Goal: Transaction & Acquisition: Obtain resource

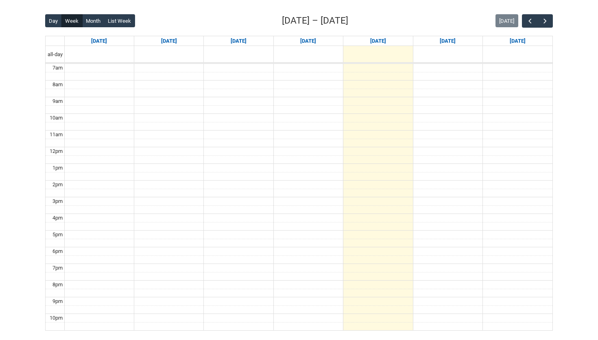
scroll to position [173, 0]
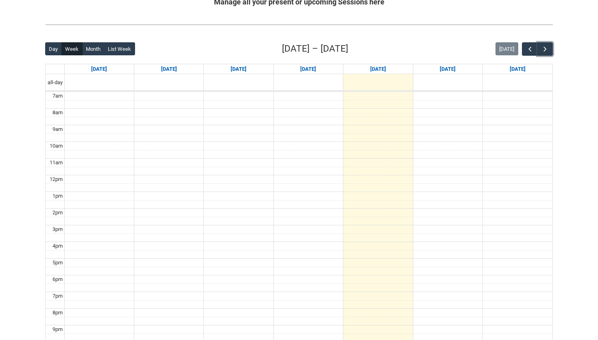
click at [546, 48] on span "button" at bounding box center [545, 49] width 8 height 8
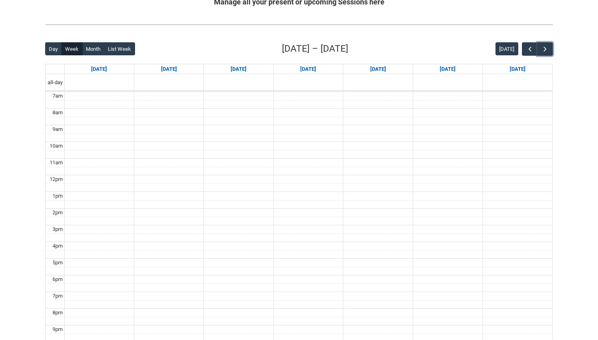
click at [546, 48] on span "button" at bounding box center [545, 49] width 8 height 8
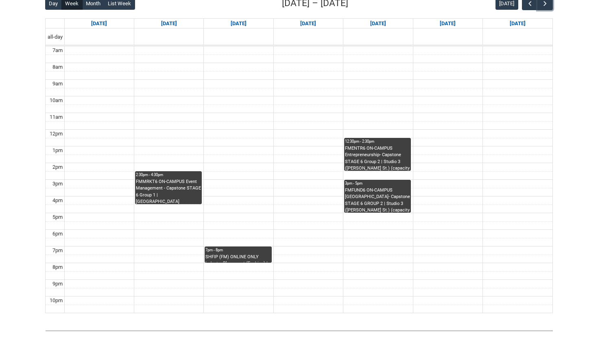
scroll to position [217, 0]
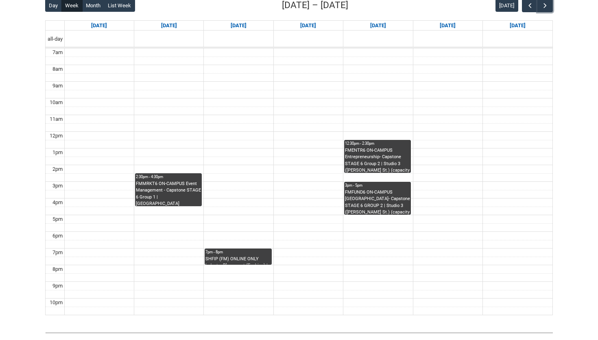
click at [241, 256] on div "SHFIP (FM) ONLINE ONLY Industry Placement (Fashion) | Online | [PERSON_NAME]" at bounding box center [238, 260] width 65 height 9
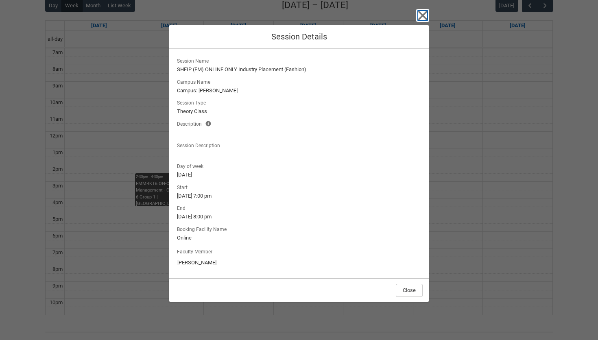
click at [425, 11] on icon "button" at bounding box center [422, 15] width 13 height 13
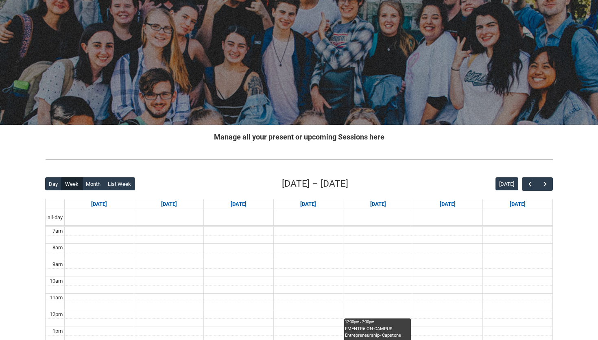
scroll to position [0, 0]
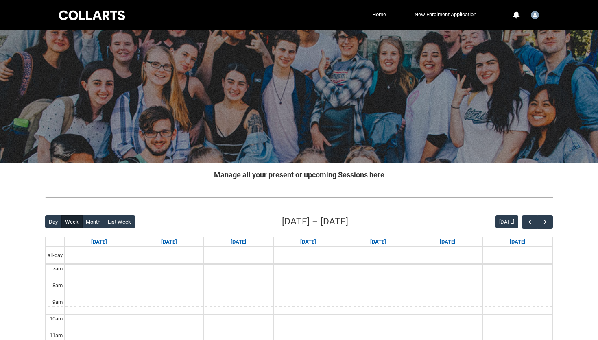
click at [100, 20] on div at bounding box center [91, 15] width 69 height 13
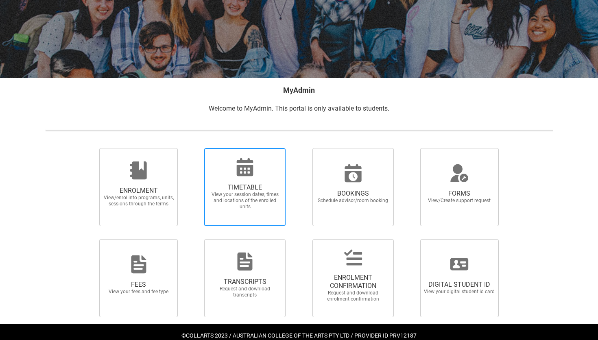
scroll to position [101, 0]
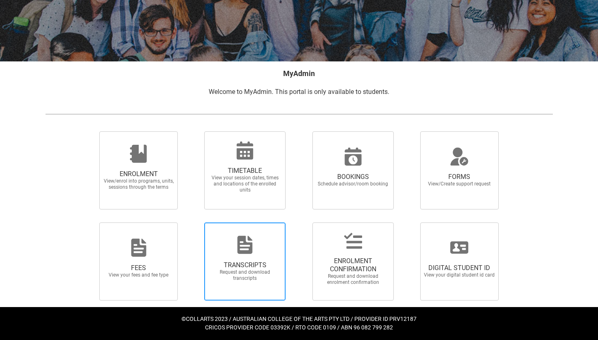
click at [247, 256] on span "TRANSCRIPTS Request and download transcripts" at bounding box center [245, 271] width 78 height 33
click at [194, 223] on input "TRANSCRIPTS Request and download transcripts" at bounding box center [194, 222] width 0 height 0
radio input "true"
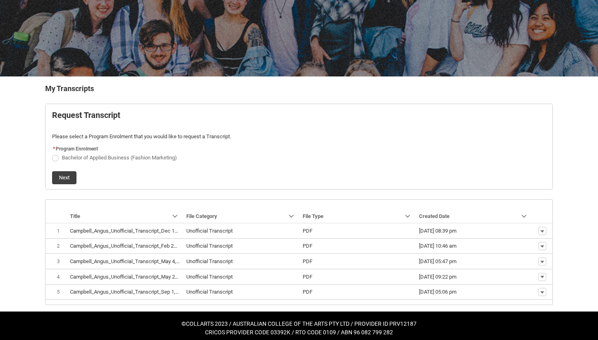
scroll to position [92, 0]
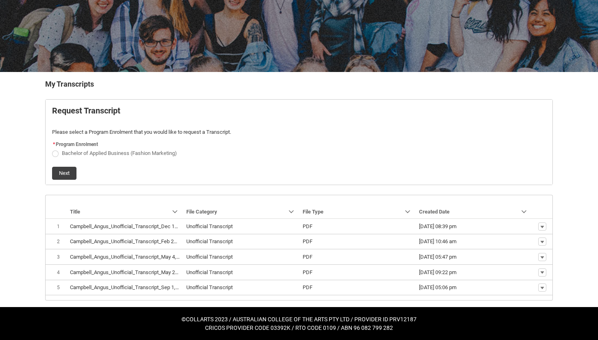
click at [55, 152] on span "Request_Student_Transcript flow" at bounding box center [55, 154] width 7 height 7
click at [52, 149] on input "Bachelor of Applied Business (Fashion Marketing)" at bounding box center [52, 149] width 0 height 0
radio input "true"
click at [67, 171] on button "Next" at bounding box center [64, 173] width 24 height 13
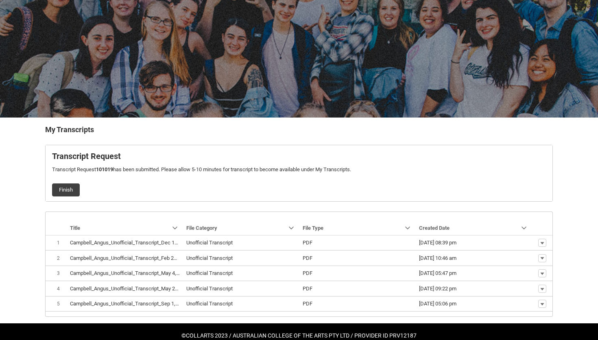
scroll to position [62, 0]
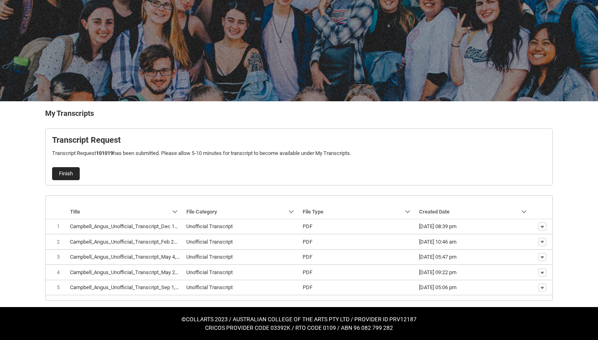
click at [61, 173] on button "Finish" at bounding box center [66, 173] width 28 height 13
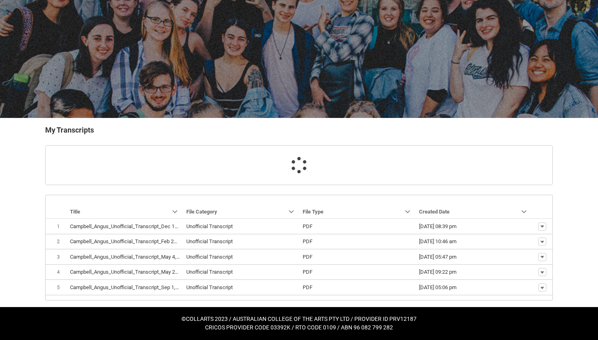
scroll to position [45, 0]
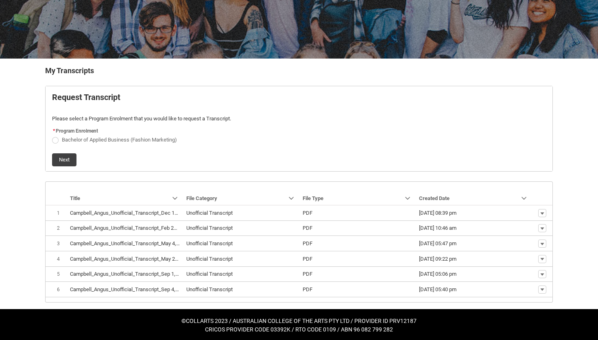
scroll to position [108, 0]
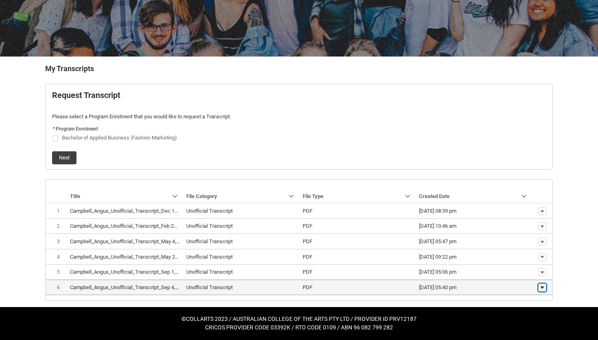
click at [541, 285] on lightning-primitive-icon "button" at bounding box center [542, 288] width 5 height 6
click at [525, 276] on span "Download" at bounding box center [524, 275] width 22 height 7
